Goal: Task Accomplishment & Management: Complete application form

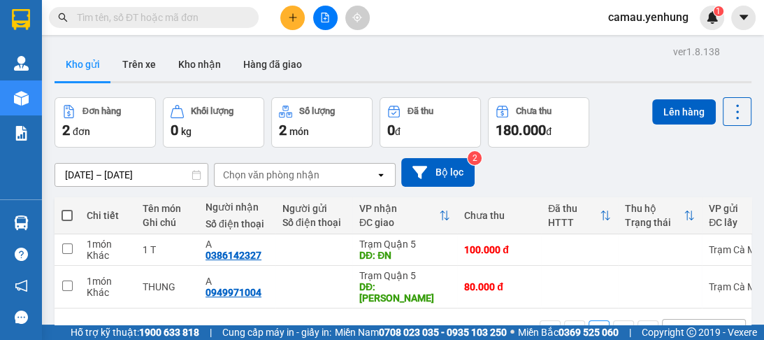
click at [294, 23] on button at bounding box center [292, 18] width 24 height 24
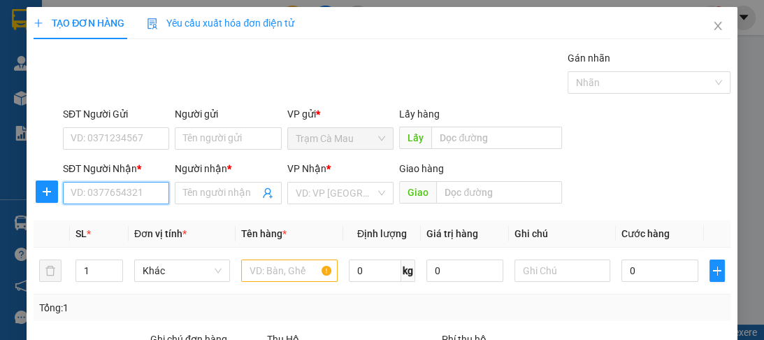
click at [99, 193] on input "SĐT Người Nhận *" at bounding box center [116, 193] width 106 height 22
type input "0913551581"
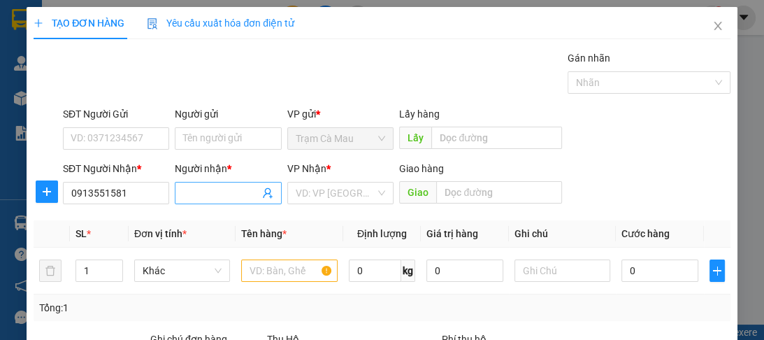
click at [197, 196] on input "Người nhận *" at bounding box center [220, 192] width 75 height 15
type input "A"
click at [313, 192] on input "search" at bounding box center [336, 192] width 80 height 21
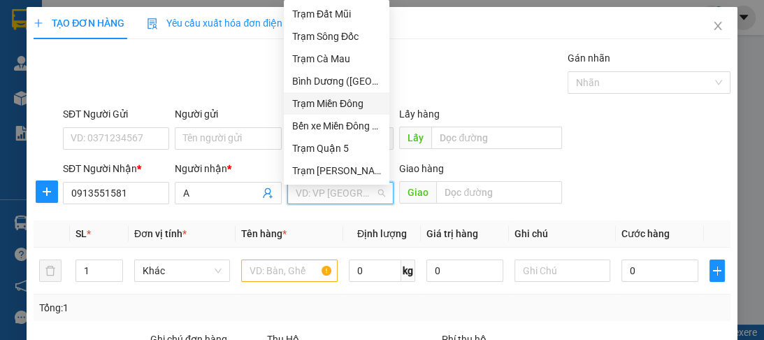
click at [335, 108] on div "Trạm Miền Đông" at bounding box center [336, 103] width 89 height 15
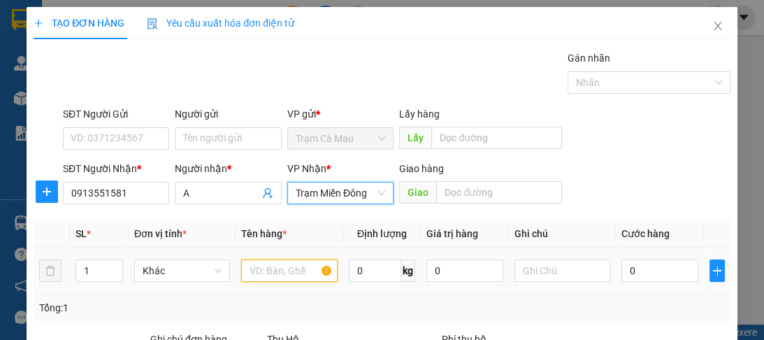
click at [280, 274] on input "text" at bounding box center [289, 270] width 96 height 22
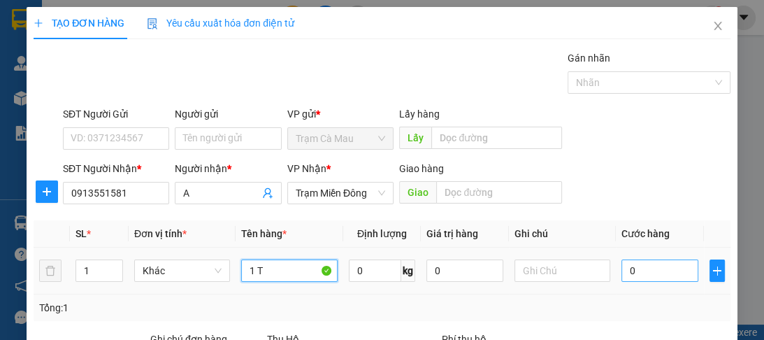
type input "1 T"
click at [642, 274] on input "0" at bounding box center [659, 270] width 77 height 22
type input "5"
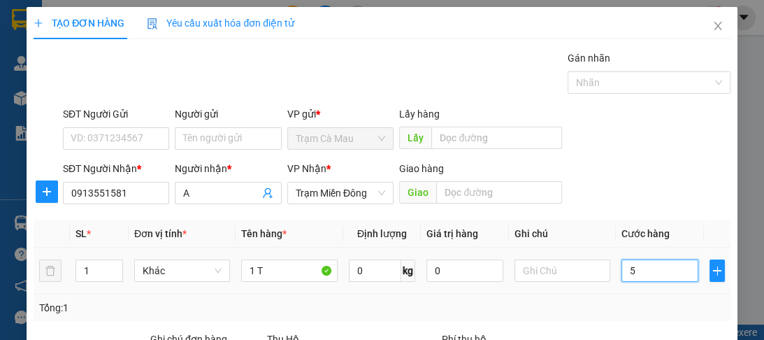
type input "50"
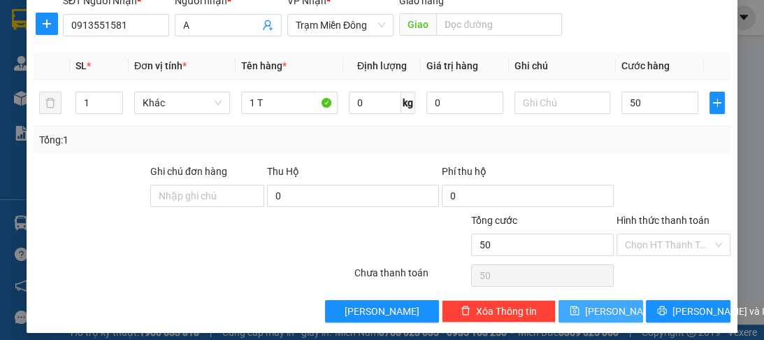
type input "50.000"
click at [598, 313] on span "[PERSON_NAME]" at bounding box center [622, 310] width 75 height 15
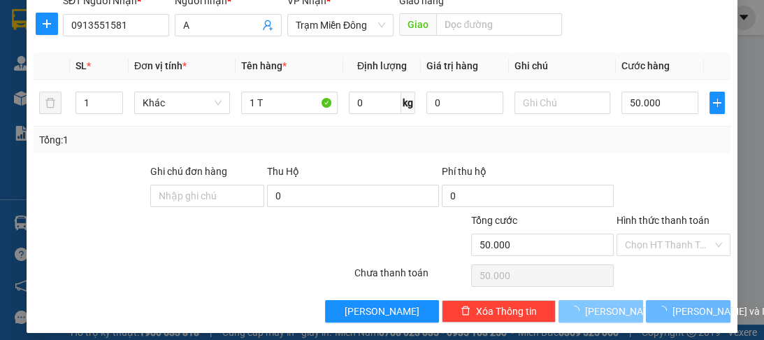
type input "0"
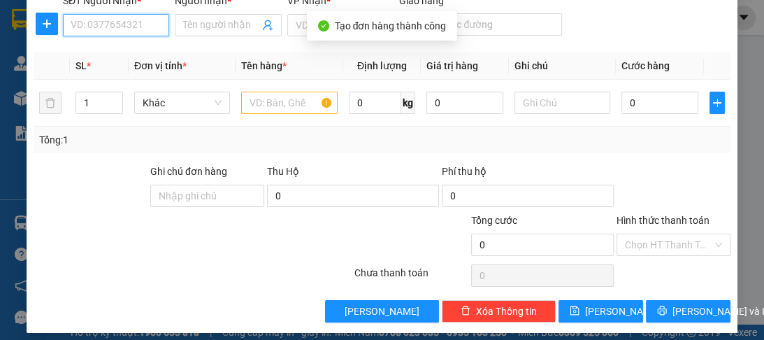
click at [92, 18] on input "SĐT Người Nhận *" at bounding box center [116, 25] width 106 height 22
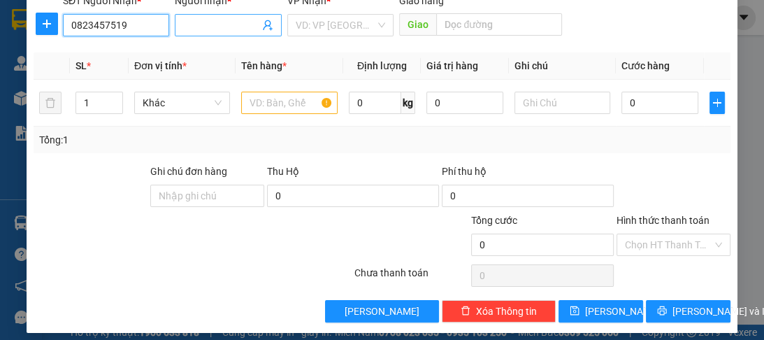
type input "0823457519"
click at [196, 19] on input "Người nhận *" at bounding box center [220, 24] width 75 height 15
type input "A"
click at [321, 28] on input "search" at bounding box center [336, 25] width 80 height 21
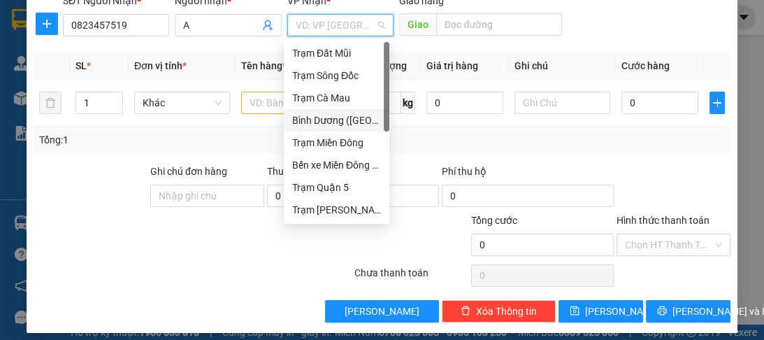
click at [333, 123] on div "Bình Dương ([GEOGRAPHIC_DATA])" at bounding box center [336, 120] width 89 height 15
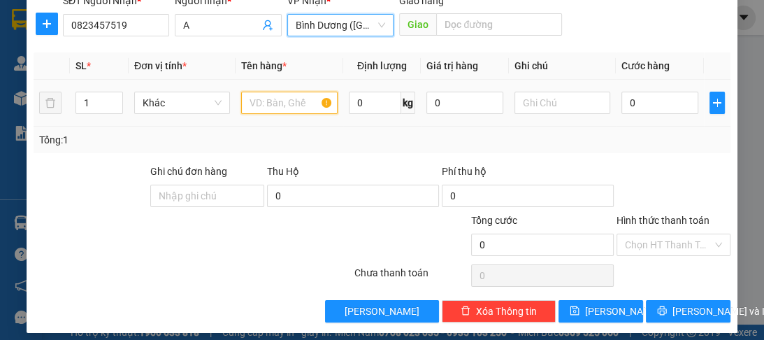
click at [300, 112] on input "text" at bounding box center [289, 103] width 96 height 22
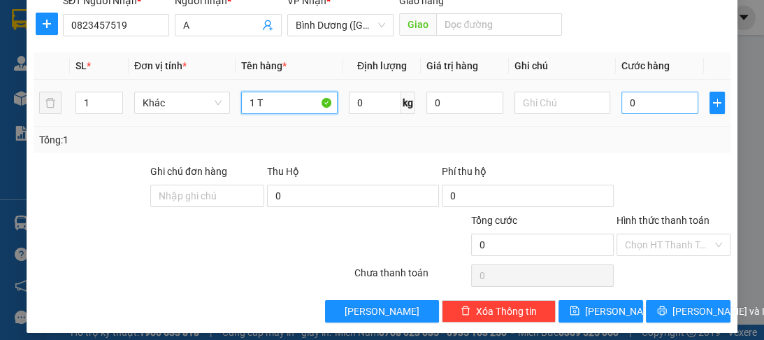
type input "1 T"
click at [624, 105] on input "0" at bounding box center [659, 103] width 77 height 22
type input "1"
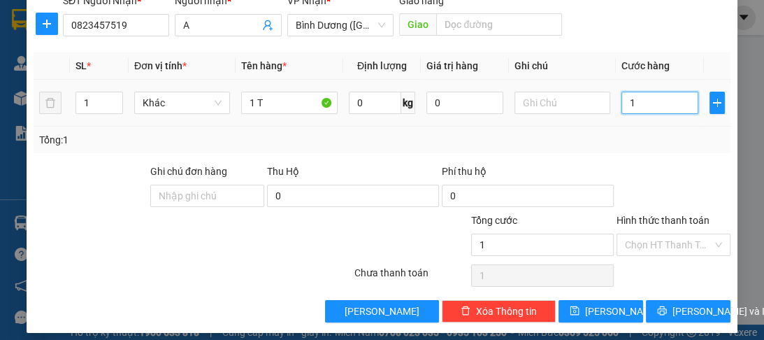
type input "10"
type input "100"
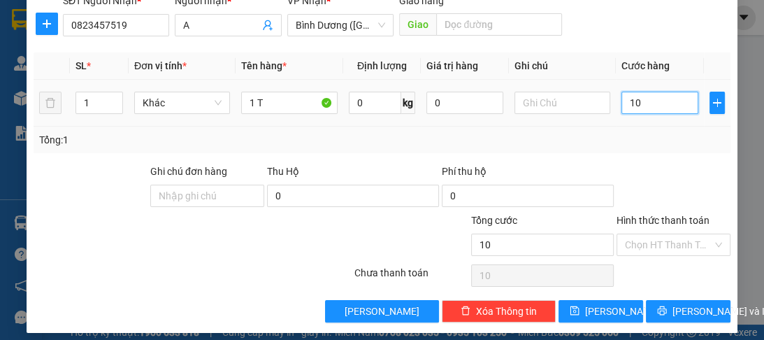
type input "100"
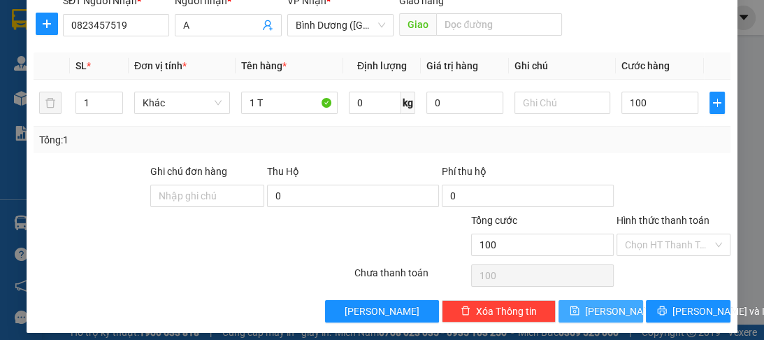
type input "100.000"
click at [598, 315] on span "[PERSON_NAME]" at bounding box center [622, 310] width 75 height 15
type input "0"
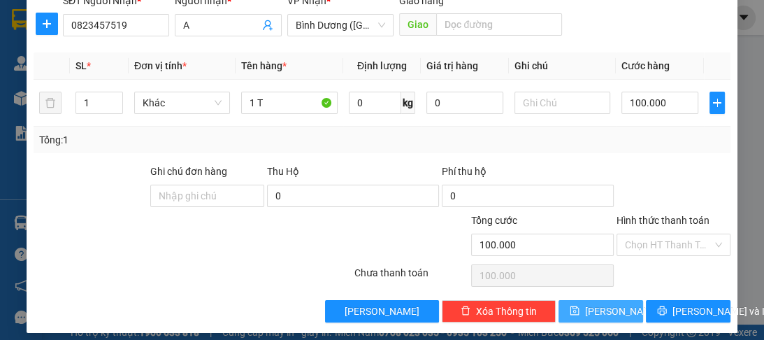
type input "0"
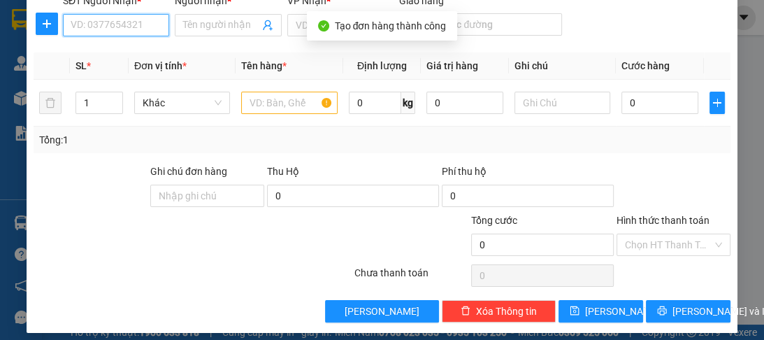
click at [139, 28] on input "SĐT Người Nhận *" at bounding box center [116, 25] width 106 height 22
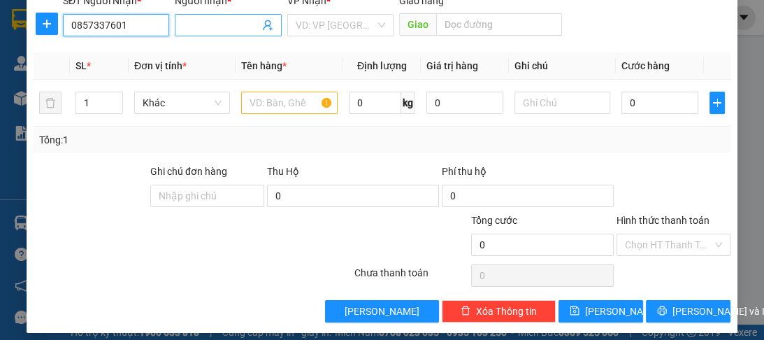
type input "0857337601"
click at [199, 28] on input "Người nhận *" at bounding box center [220, 24] width 75 height 15
type input "A"
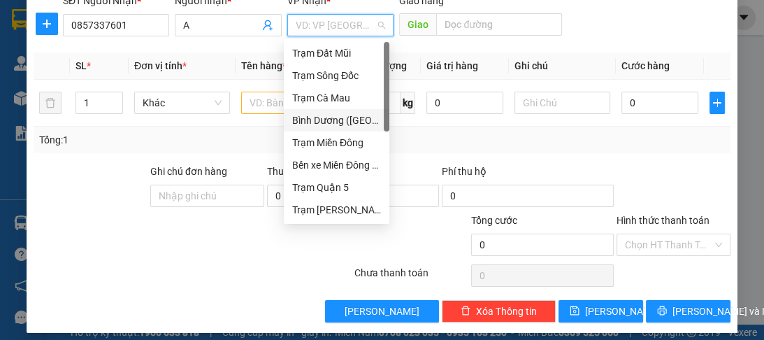
click at [307, 23] on input "search" at bounding box center [336, 25] width 80 height 21
click at [326, 189] on div "Trạm Quận 5" at bounding box center [336, 187] width 89 height 15
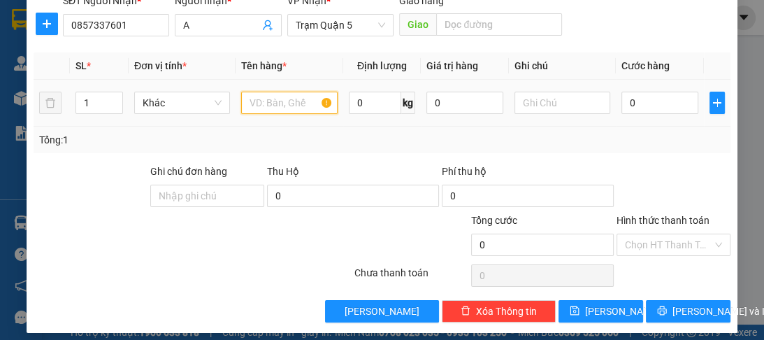
click at [279, 107] on input "text" at bounding box center [289, 103] width 96 height 22
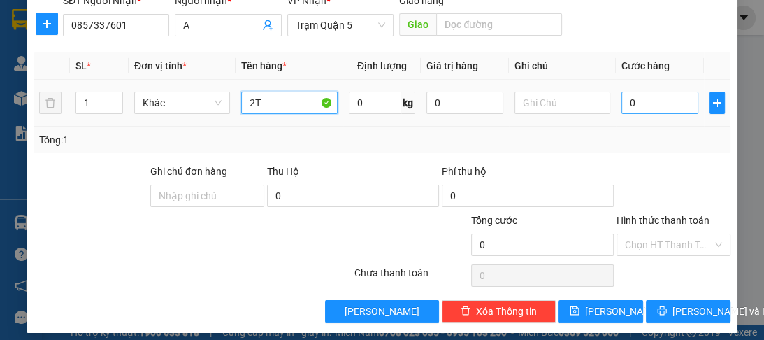
type input "2T"
click at [646, 101] on input "0" at bounding box center [659, 103] width 77 height 22
type input "1"
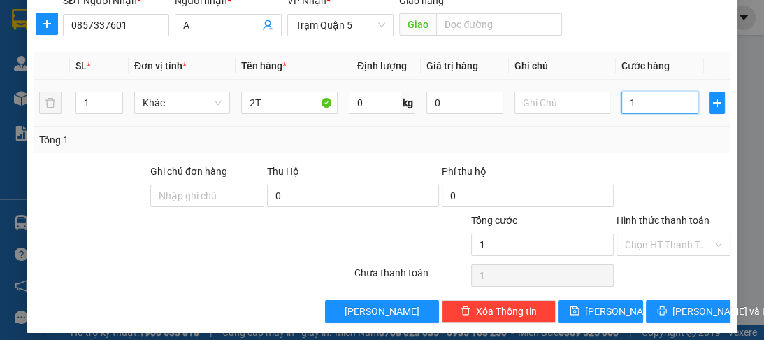
type input "12"
type input "120"
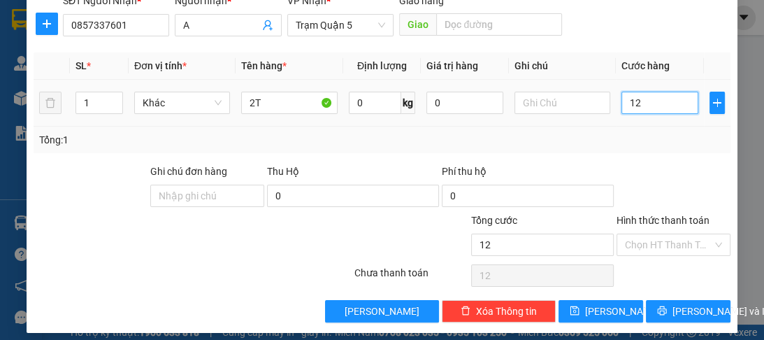
type input "120"
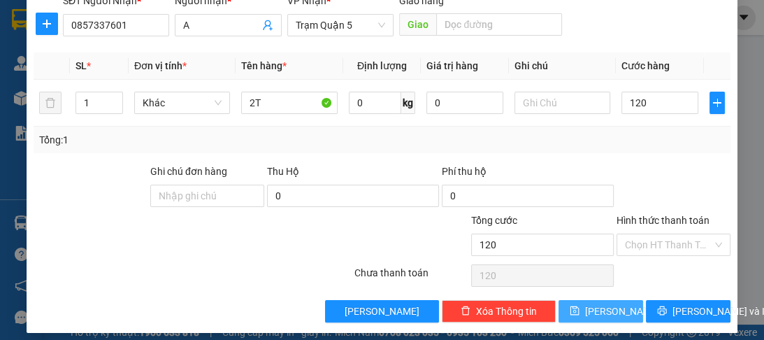
type input "120.000"
click at [601, 313] on span "[PERSON_NAME]" at bounding box center [622, 310] width 75 height 15
type input "0"
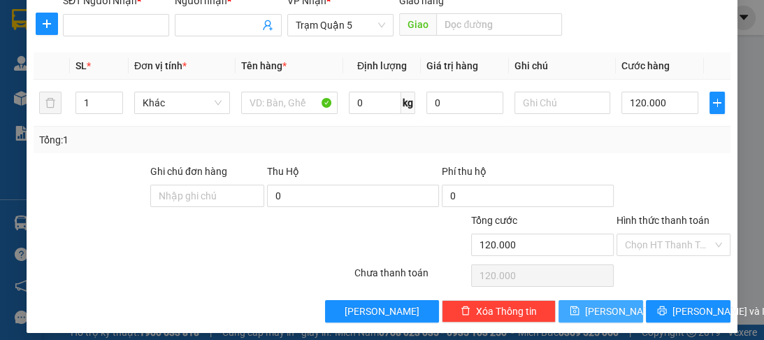
type input "0"
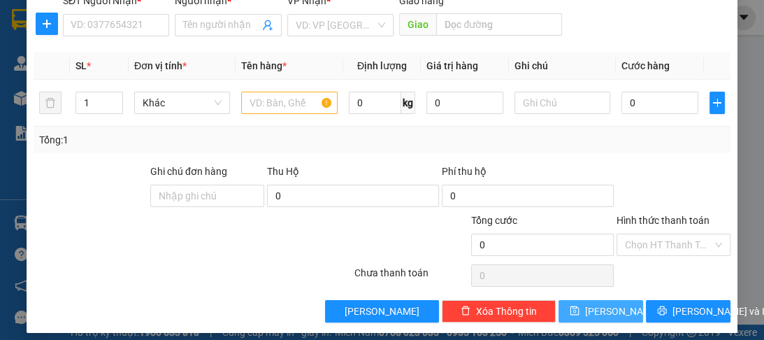
scroll to position [0, 0]
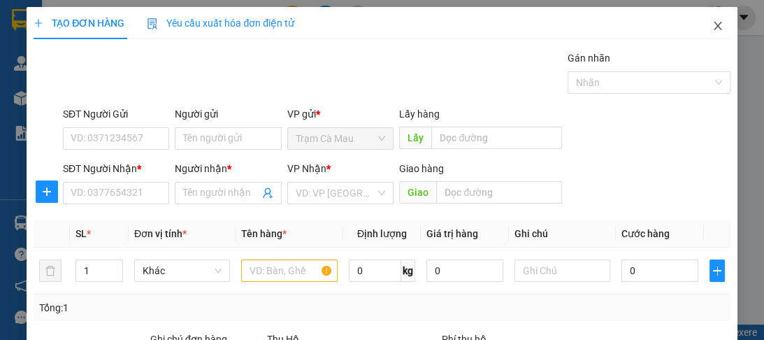
click at [714, 28] on icon "close" at bounding box center [718, 26] width 8 height 8
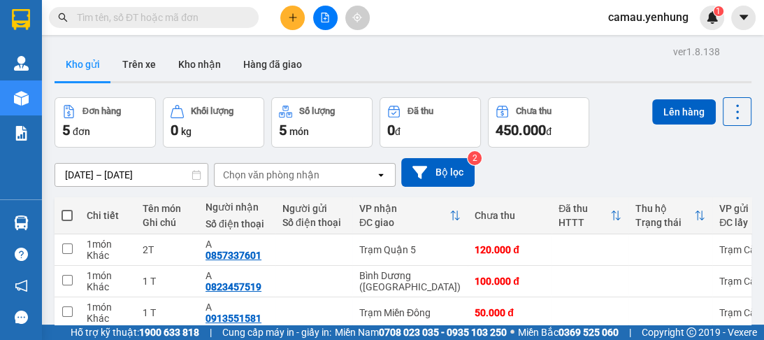
scroll to position [129, 0]
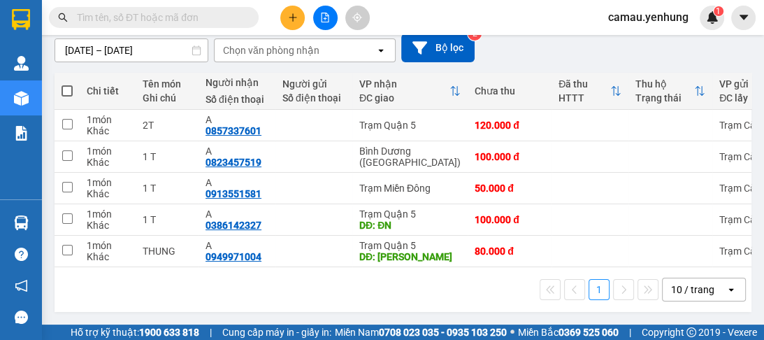
click at [726, 289] on icon "open" at bounding box center [731, 289] width 11 height 11
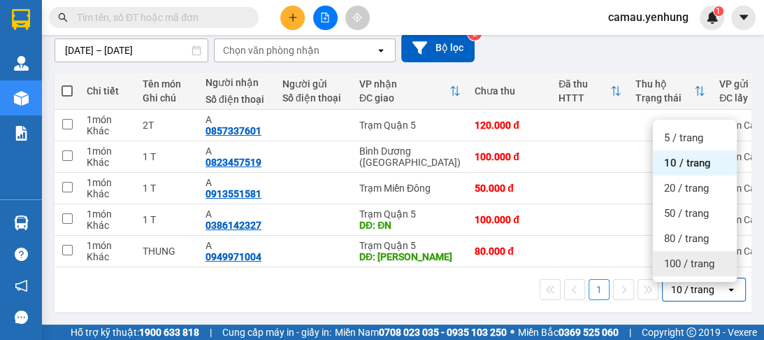
click at [705, 260] on span "100 / trang" at bounding box center [689, 264] width 50 height 14
